Goal: Ask a question: Seek information or help from site administrators or community

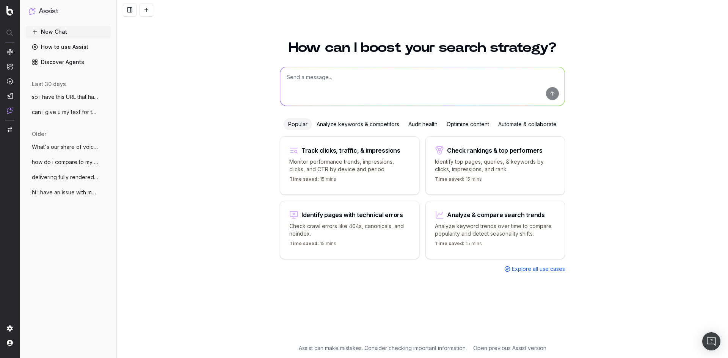
click at [69, 193] on span "hi i have an issue with my poageworker t" at bounding box center [65, 193] width 67 height 8
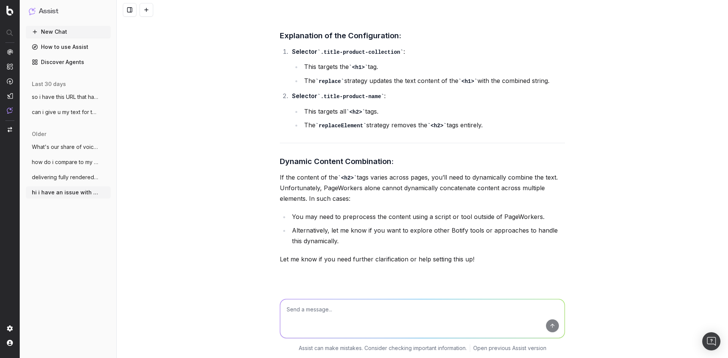
scroll to position [2957, 0]
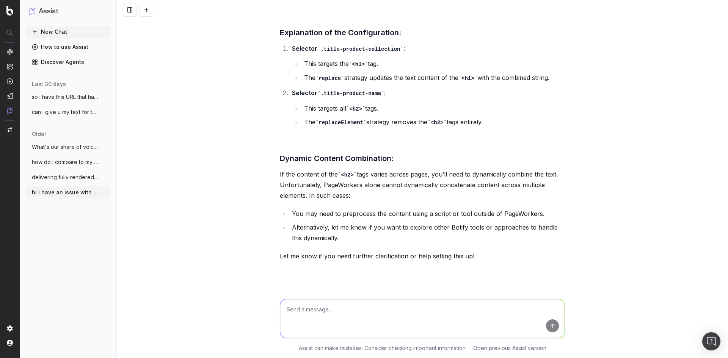
click at [73, 173] on button "delivering fully rendered pages to bing" at bounding box center [68, 177] width 85 height 12
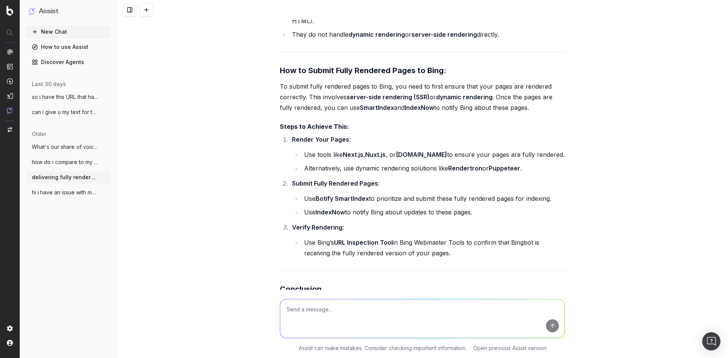
scroll to position [2762, 0]
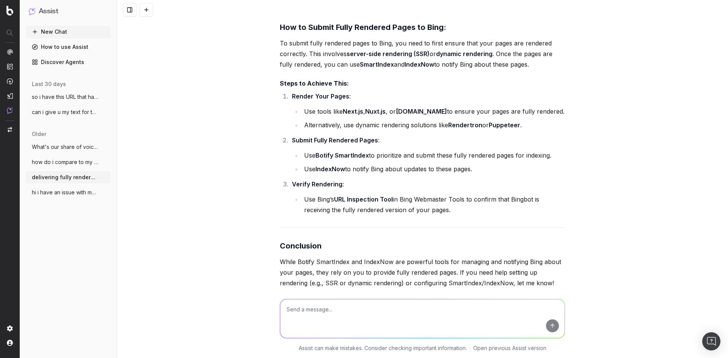
click at [42, 162] on span "how do i compare to my competitors on se" at bounding box center [65, 162] width 67 height 8
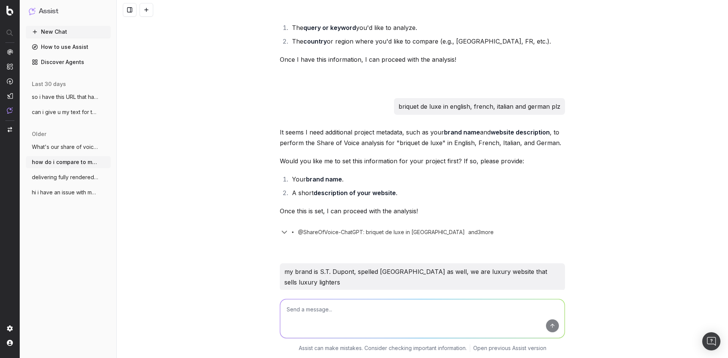
scroll to position [493, 0]
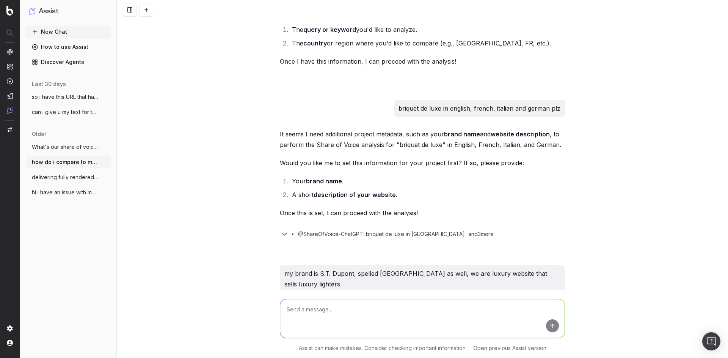
click at [52, 148] on span "What's our share of voice for 'luxury li" at bounding box center [65, 147] width 67 height 8
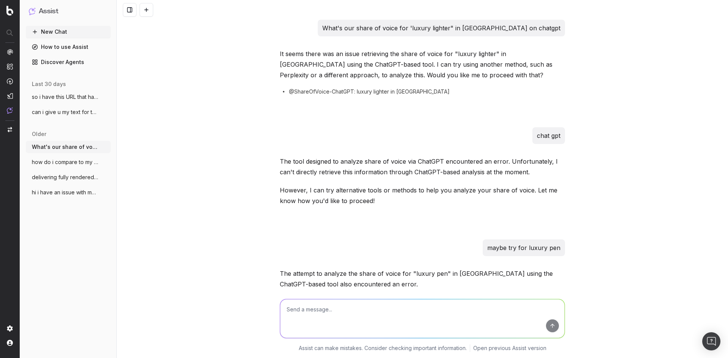
click at [74, 117] on button "can i give u my text for the slection de" at bounding box center [68, 112] width 85 height 12
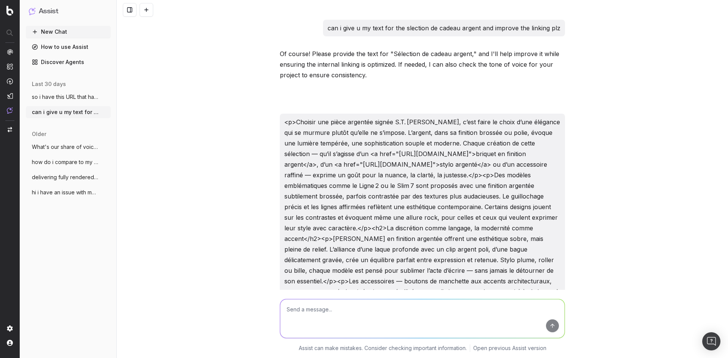
click at [64, 146] on span "What's our share of voice for 'luxury li" at bounding box center [65, 147] width 67 height 8
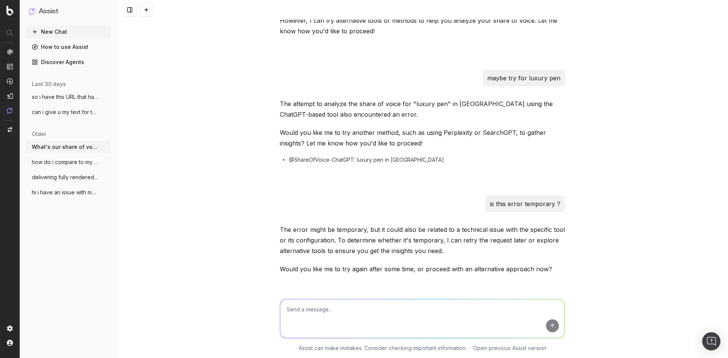
scroll to position [190, 0]
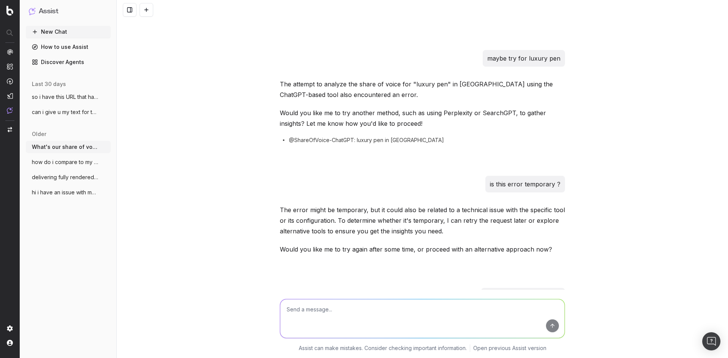
click at [401, 302] on textarea at bounding box center [422, 318] width 284 height 39
click at [405, 307] on textarea "To enrich screen reader interactions, please activate Accessibility in Grammarl…" at bounding box center [422, 318] width 284 height 39
type textarea "retry plz"
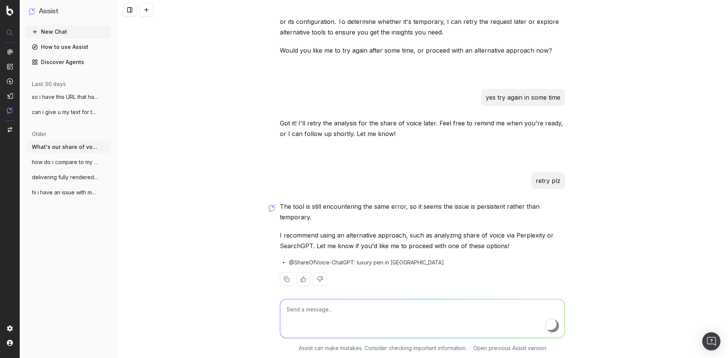
scroll to position [397, 0]
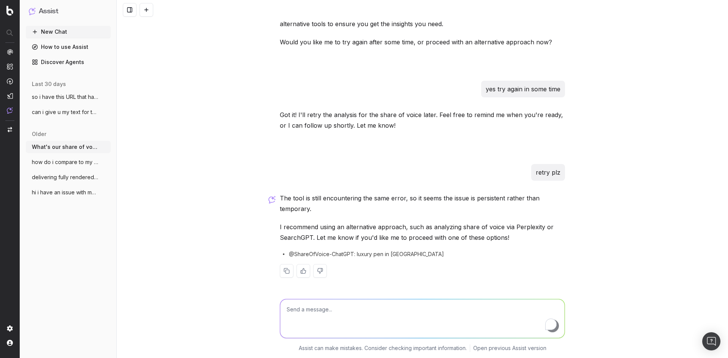
click at [60, 115] on span "can i give u my text for the slection de" at bounding box center [65, 112] width 67 height 8
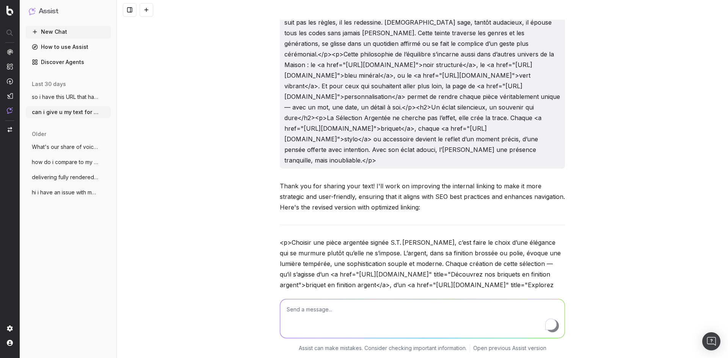
scroll to position [15381, 0]
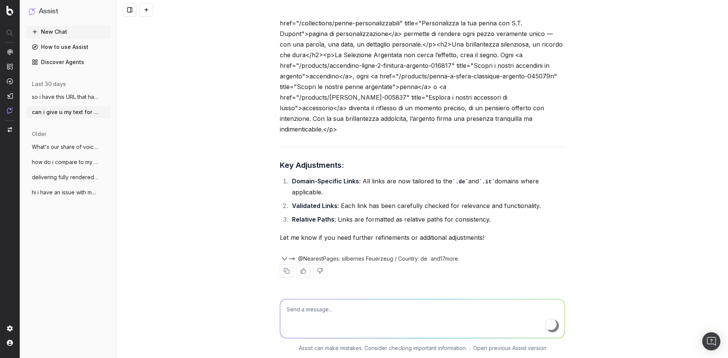
click at [60, 116] on span "can i give u my text for the slection de" at bounding box center [65, 112] width 67 height 8
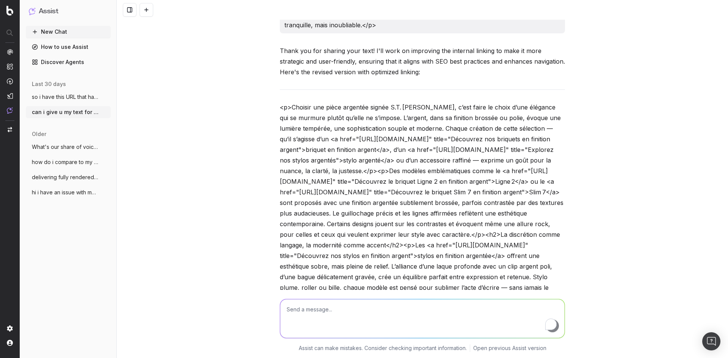
scroll to position [569, 0]
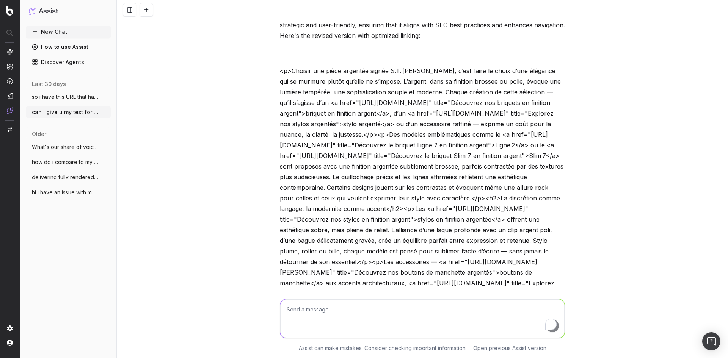
drag, startPoint x: 282, startPoint y: 44, endPoint x: 521, endPoint y: 229, distance: 301.9
copy div "<l>Ipsumdo sit ametc adipisci elitse D.E. Tempor, i’utl etdol ma aliqu e’adm ve…"
click at [404, 318] on textarea "To enrich screen reader interactions, please activate Accessibility in Grammarl…" at bounding box center [422, 318] width 284 height 39
paste textarea "<l>Ipsumdo sit ametc adipisci elitse D.E. Tempor, i’utl etdol ma aliqu e’adm ve…"
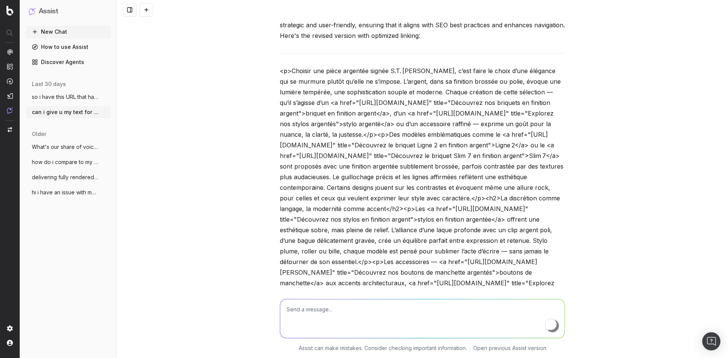
type textarea "<l>Ipsumdo sit ametc adipisci elitse D.E. Tempor, i’utl etdol ma aliqu e’adm ve…"
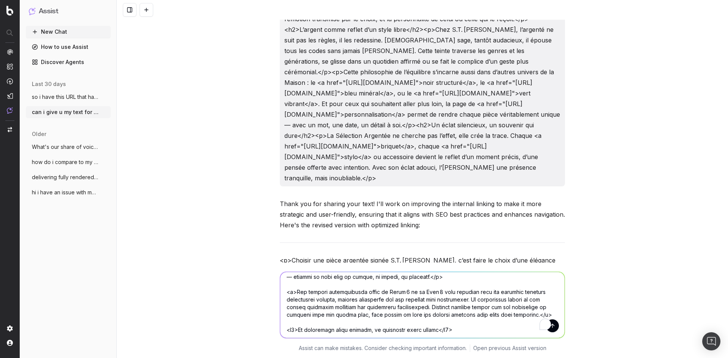
scroll to position [0, 0]
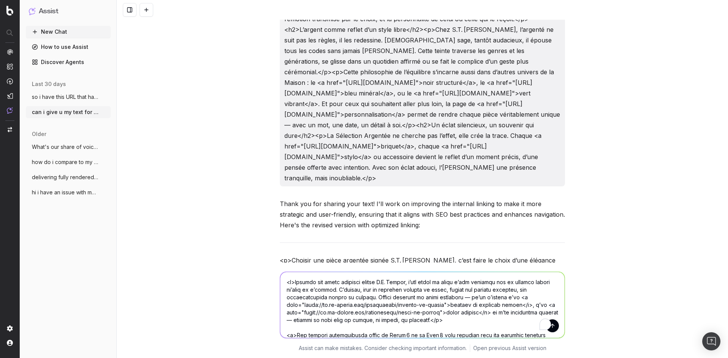
click at [498, 308] on textarea "To enrich screen reader interactions, please activate Accessibility in Grammarl…" at bounding box center [422, 305] width 284 height 66
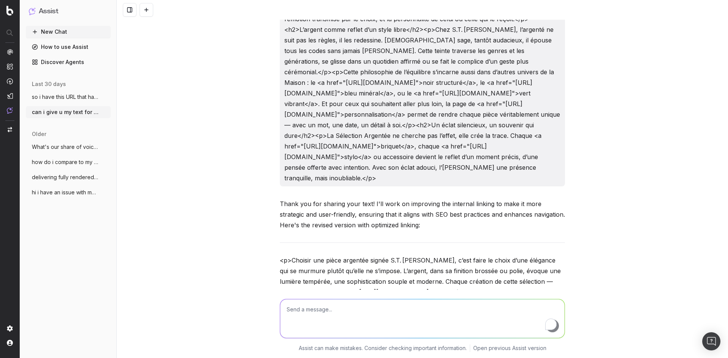
click at [67, 33] on button "New Chat" at bounding box center [68, 32] width 85 height 12
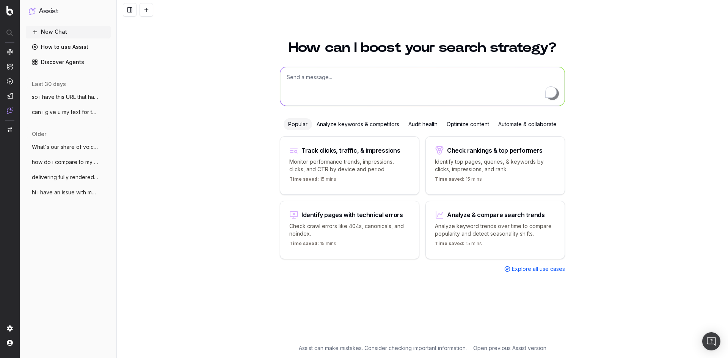
click at [331, 75] on textarea "To enrich screen reader interactions, please activate Accessibility in Grammarl…" at bounding box center [422, 86] width 284 height 39
paste textarea "<l>Ipsumdo sit ametc adipisci elitse D.E. Tempor, i’utl etdol ma aliqu e’adm ve…"
type textarea "<l>Ipsumdo sit ametc adipisci elitse D.E. Tempor, i’utl etdol ma aliqu e’adm ve…"
click at [544, 229] on p "Analyze keyword trends over time to compare popularity and detect seasonality s…" at bounding box center [495, 230] width 121 height 15
type textarea "Analyze search trends for:"
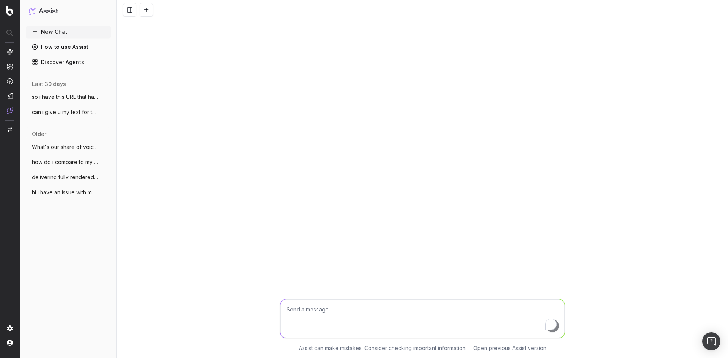
click at [54, 96] on span "so i have this URL that has a selection" at bounding box center [65, 97] width 67 height 8
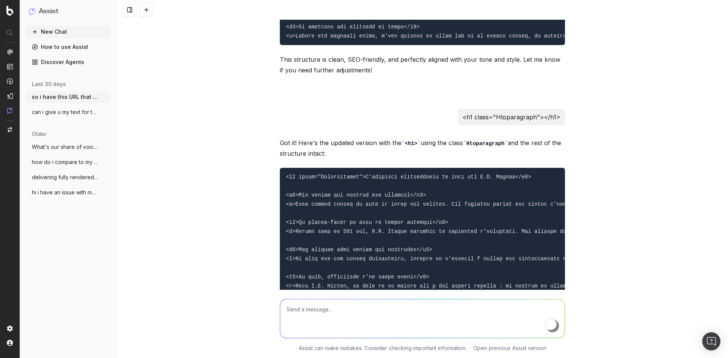
scroll to position [3829, 0]
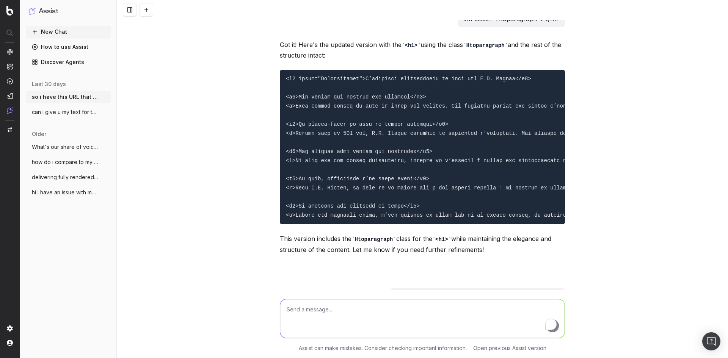
click at [44, 112] on span "can i give u my text for the slection de" at bounding box center [65, 112] width 67 height 8
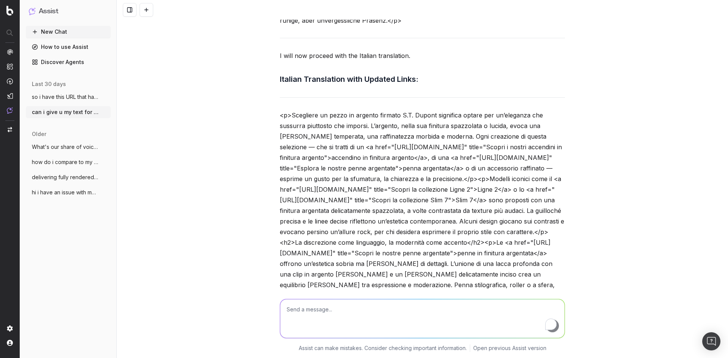
click at [631, 97] on div "can i give u my text for the slection de cadeau argent and improve the linking …" at bounding box center [422, 179] width 611 height 358
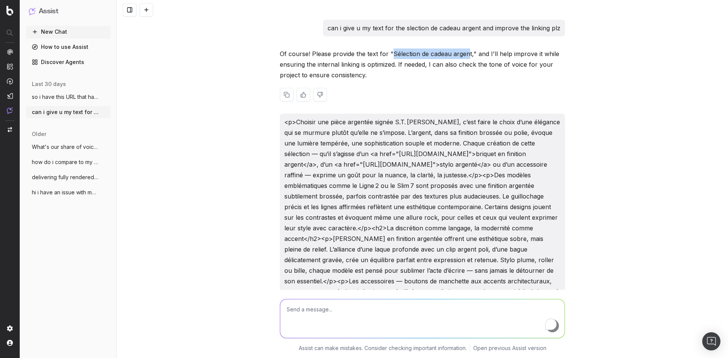
drag, startPoint x: 388, startPoint y: 54, endPoint x: 462, endPoint y: 52, distance: 73.9
click at [464, 53] on p "Of course! Please provide the text for "Sélection de cadeau argent," and I'll h…" at bounding box center [422, 65] width 285 height 32
click at [458, 52] on p "Of course! Please provide the text for "Sélection de cadeau argent," and I'll h…" at bounding box center [422, 65] width 285 height 32
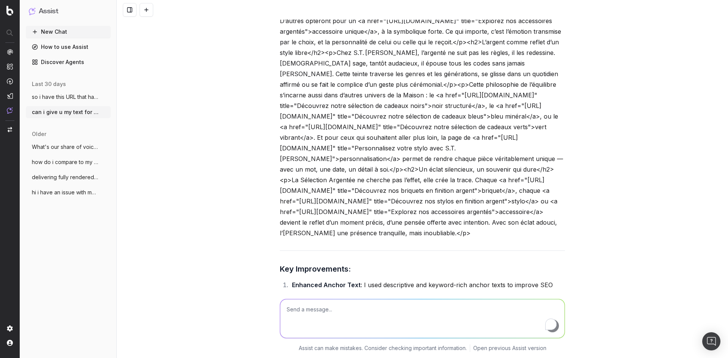
scroll to position [1327, 0]
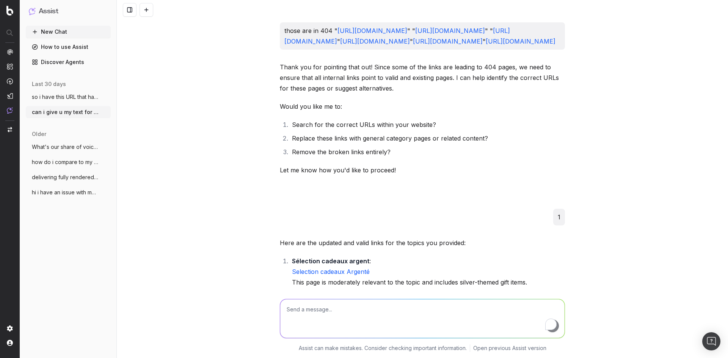
click at [69, 99] on span "so i have this URL that has a selection" at bounding box center [65, 97] width 67 height 8
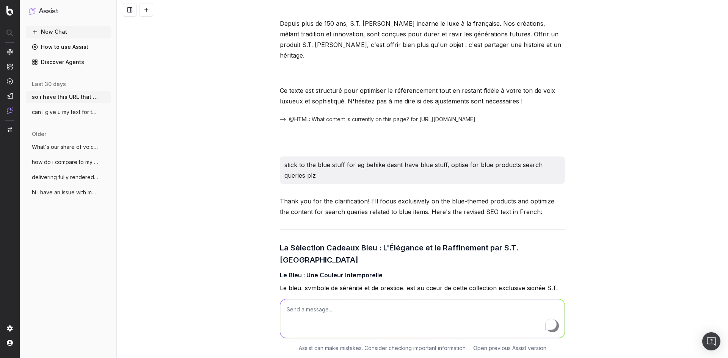
scroll to position [682, 0]
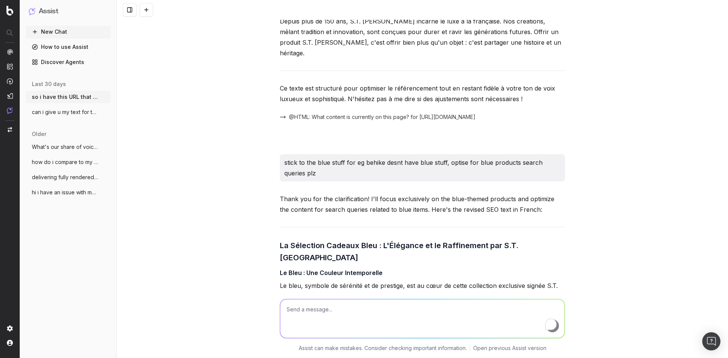
click at [74, 148] on span "What's our share of voice for 'luxury li" at bounding box center [65, 147] width 67 height 8
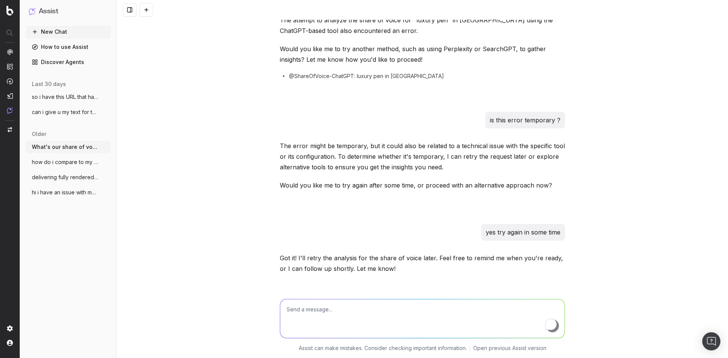
scroll to position [245, 0]
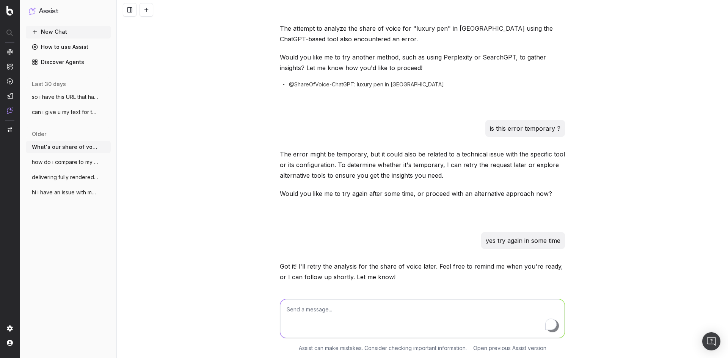
click at [66, 98] on span "so i have this URL that has a selection" at bounding box center [65, 97] width 67 height 8
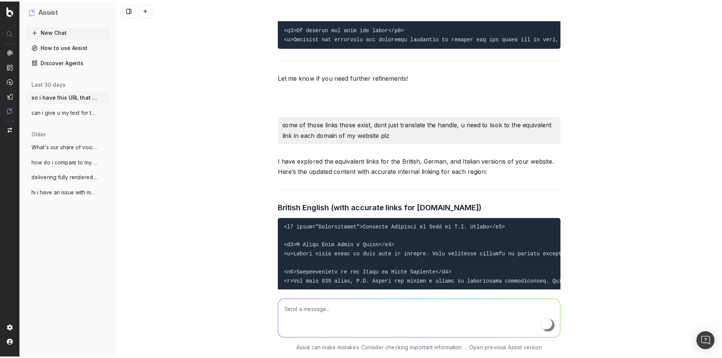
scroll to position [5249, 0]
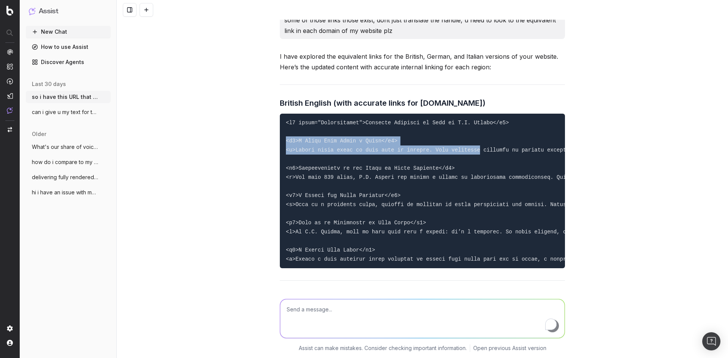
drag, startPoint x: 282, startPoint y: 118, endPoint x: 461, endPoint y: 130, distance: 180.2
click at [461, 130] on pre at bounding box center [422, 191] width 285 height 155
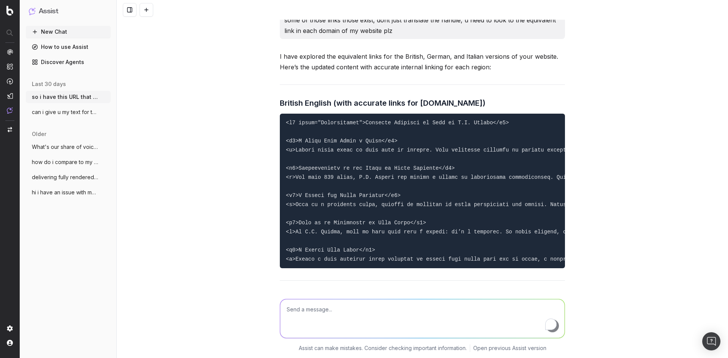
click at [235, 230] on div "so i have this URL that has a selection of blue products " [URL][DOMAIN_NAME] "…" at bounding box center [422, 179] width 611 height 358
click at [74, 66] on link "Discover Agents" at bounding box center [68, 62] width 85 height 12
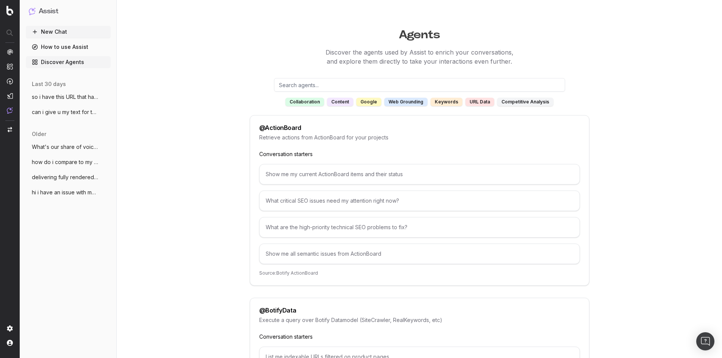
click at [277, 130] on div "@ ActionBoard" at bounding box center [280, 128] width 42 height 6
drag, startPoint x: 277, startPoint y: 130, endPoint x: 101, endPoint y: 157, distance: 177.6
click at [276, 130] on div "@ ActionBoard" at bounding box center [280, 128] width 42 height 6
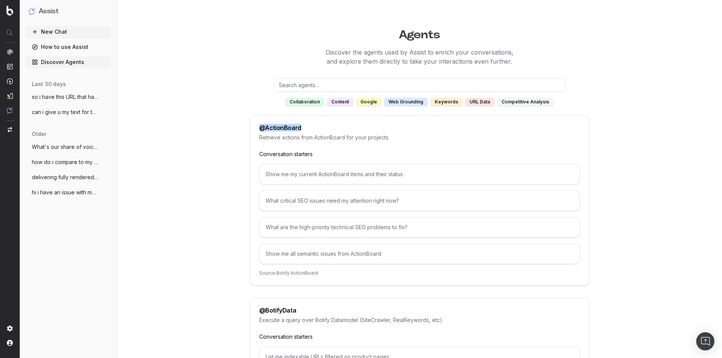
click at [101, 157] on button "how do i compare to my competitors on se" at bounding box center [68, 162] width 85 height 12
click at [81, 92] on button "so i have this URL that has a selection" at bounding box center [68, 97] width 85 height 12
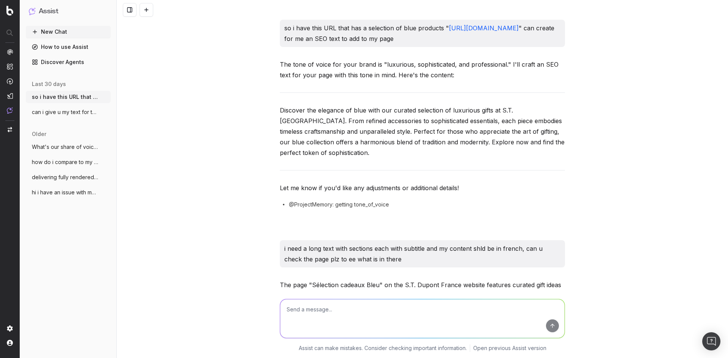
scroll to position [11409, 0]
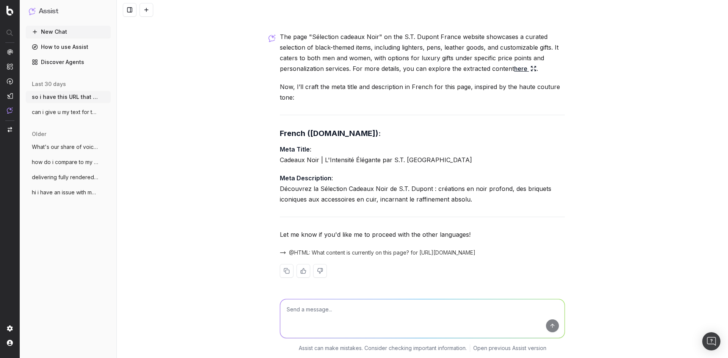
click at [166, 99] on div "so i have this URL that has a selection of blue products " [URL][DOMAIN_NAME] "…" at bounding box center [422, 179] width 611 height 358
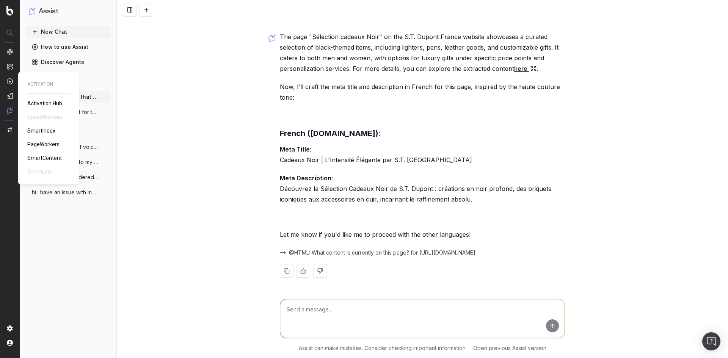
click at [37, 146] on span "PageWorkers" at bounding box center [43, 144] width 32 height 6
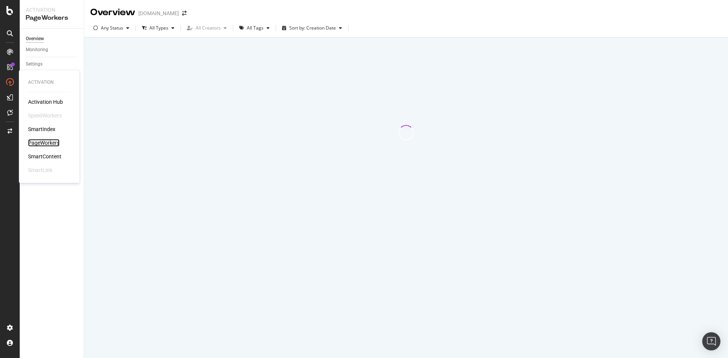
click at [56, 143] on div "PageWorkers" at bounding box center [43, 143] width 31 height 8
